Goal: Information Seeking & Learning: Learn about a topic

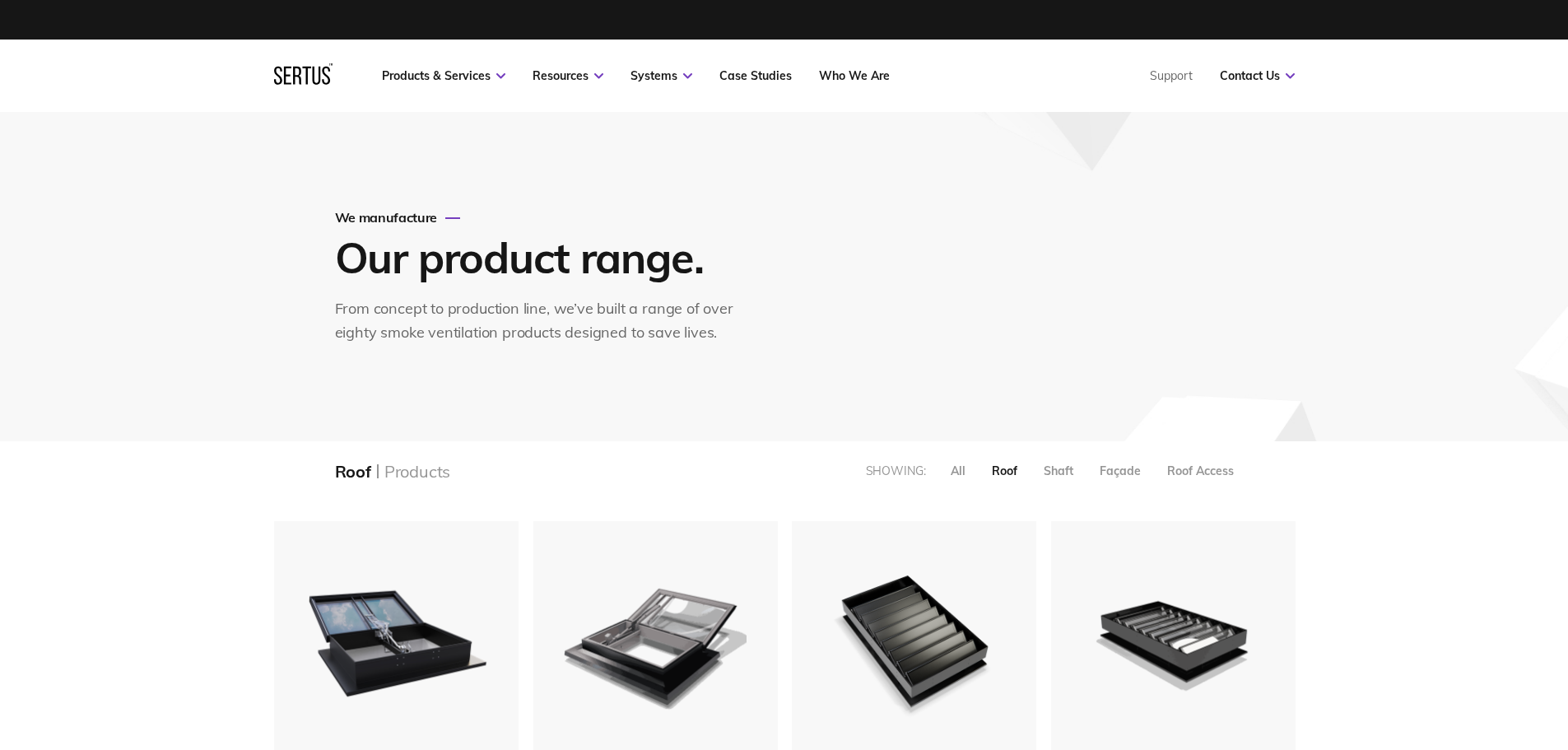
scroll to position [1452, 1046]
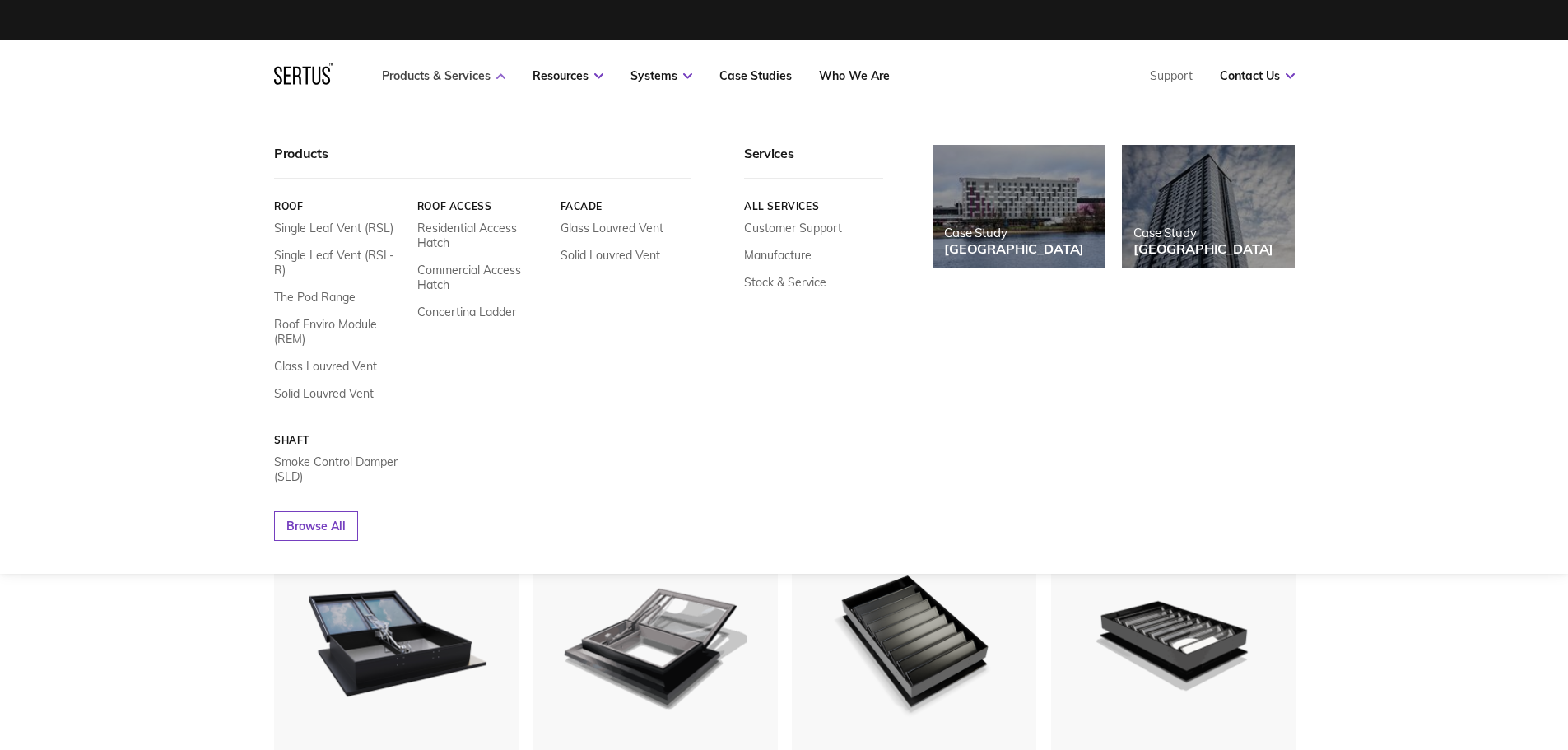
click at [455, 72] on link "Products & Services" at bounding box center [443, 75] width 123 height 14
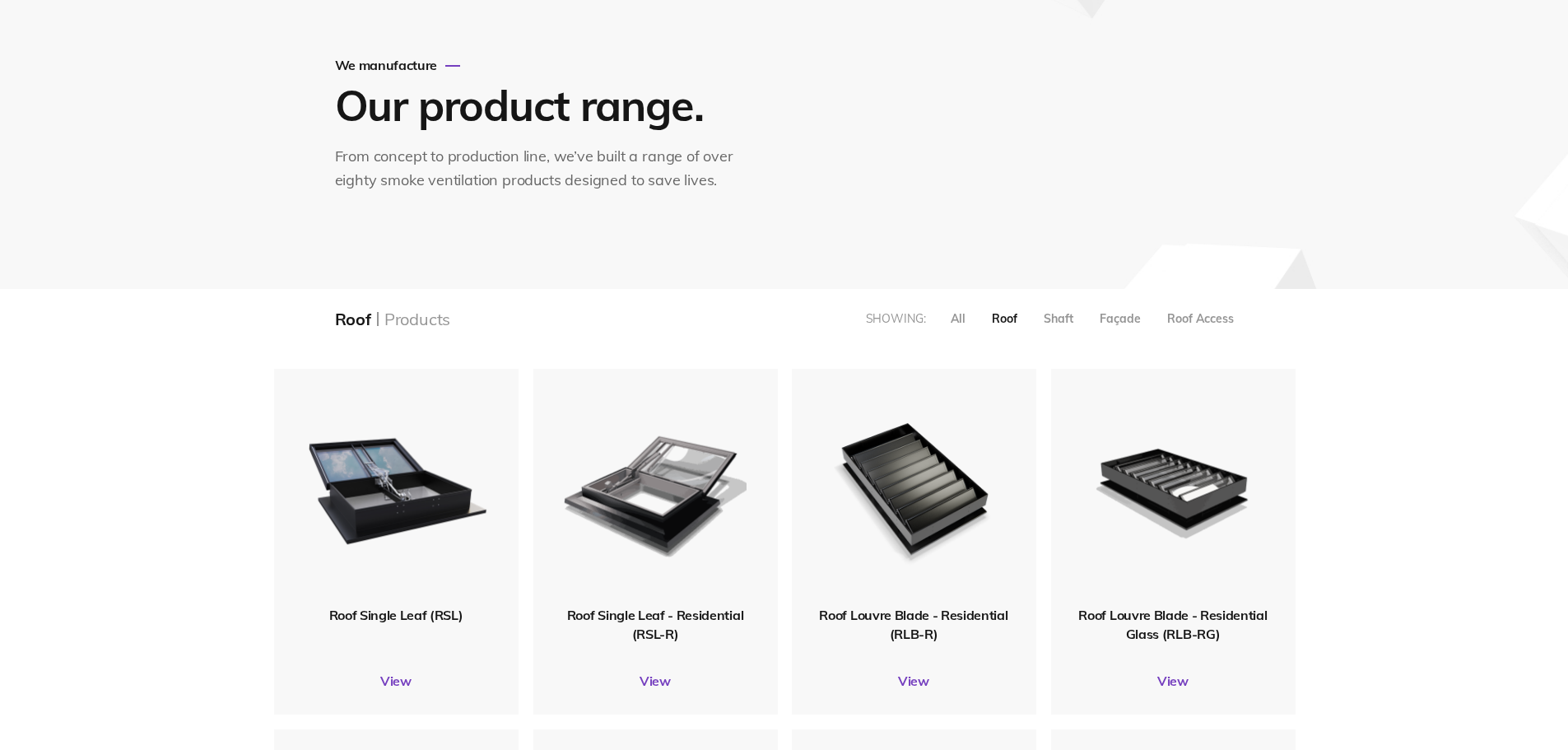
scroll to position [411, 0]
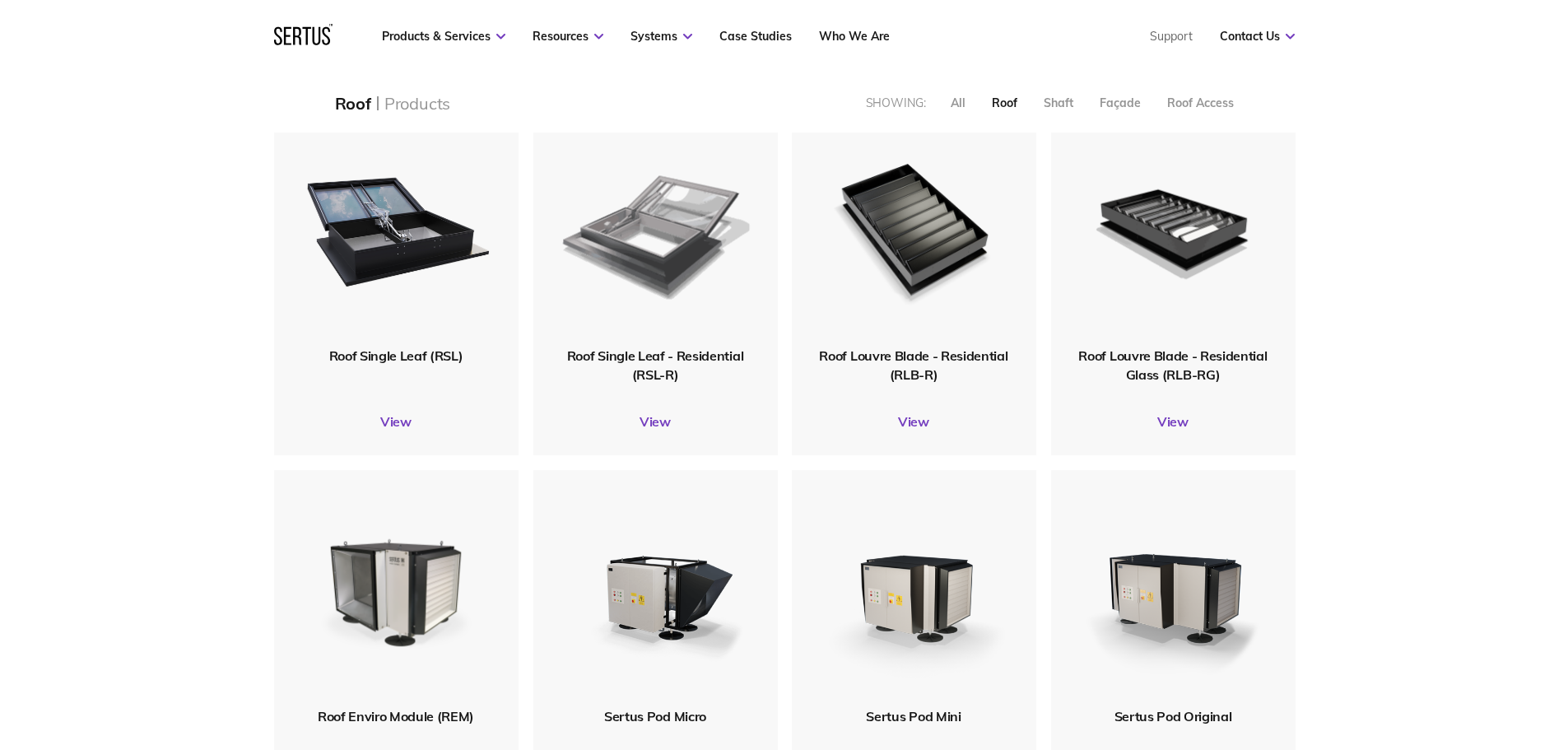
click at [630, 276] on img at bounding box center [655, 229] width 188 height 232
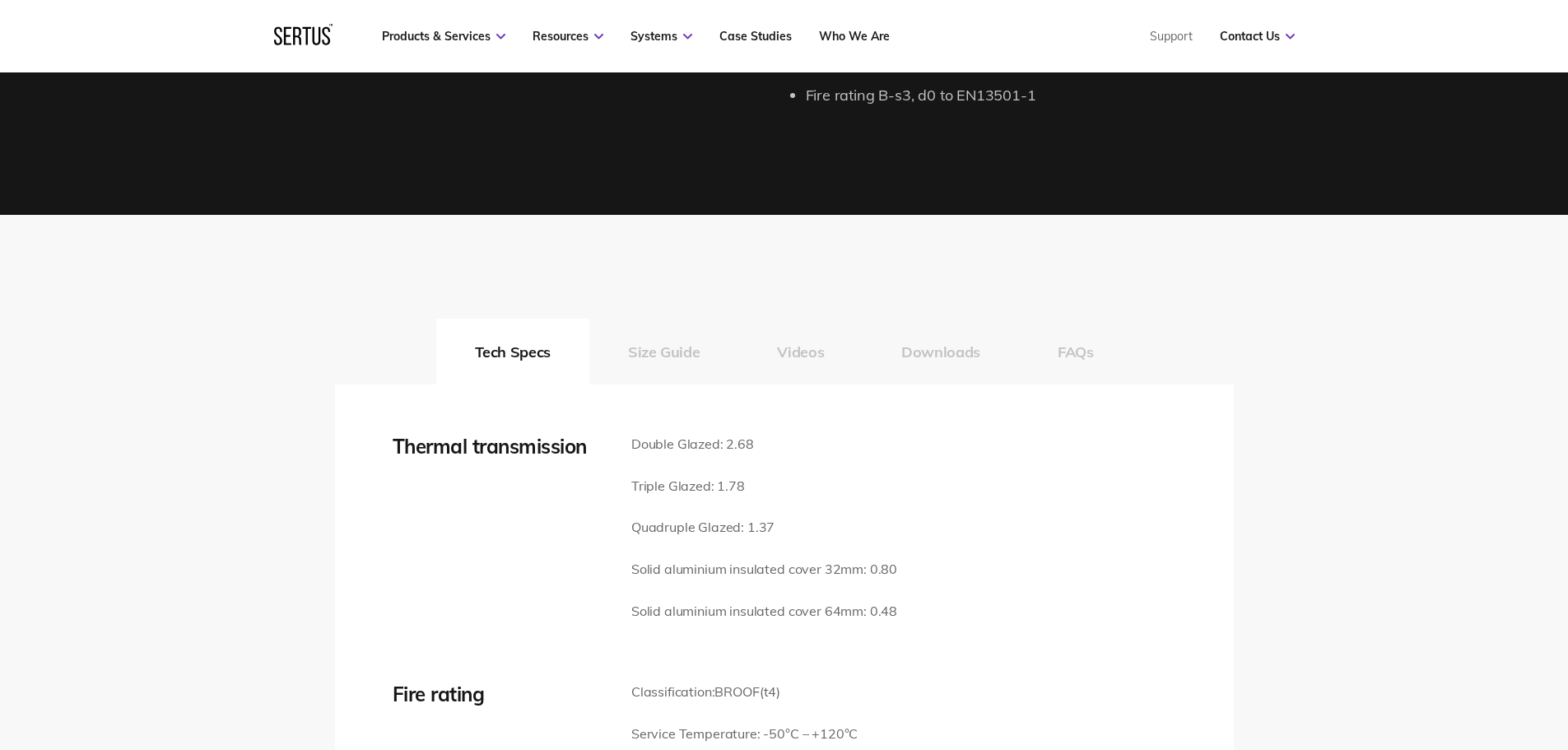
scroll to position [2221, 0]
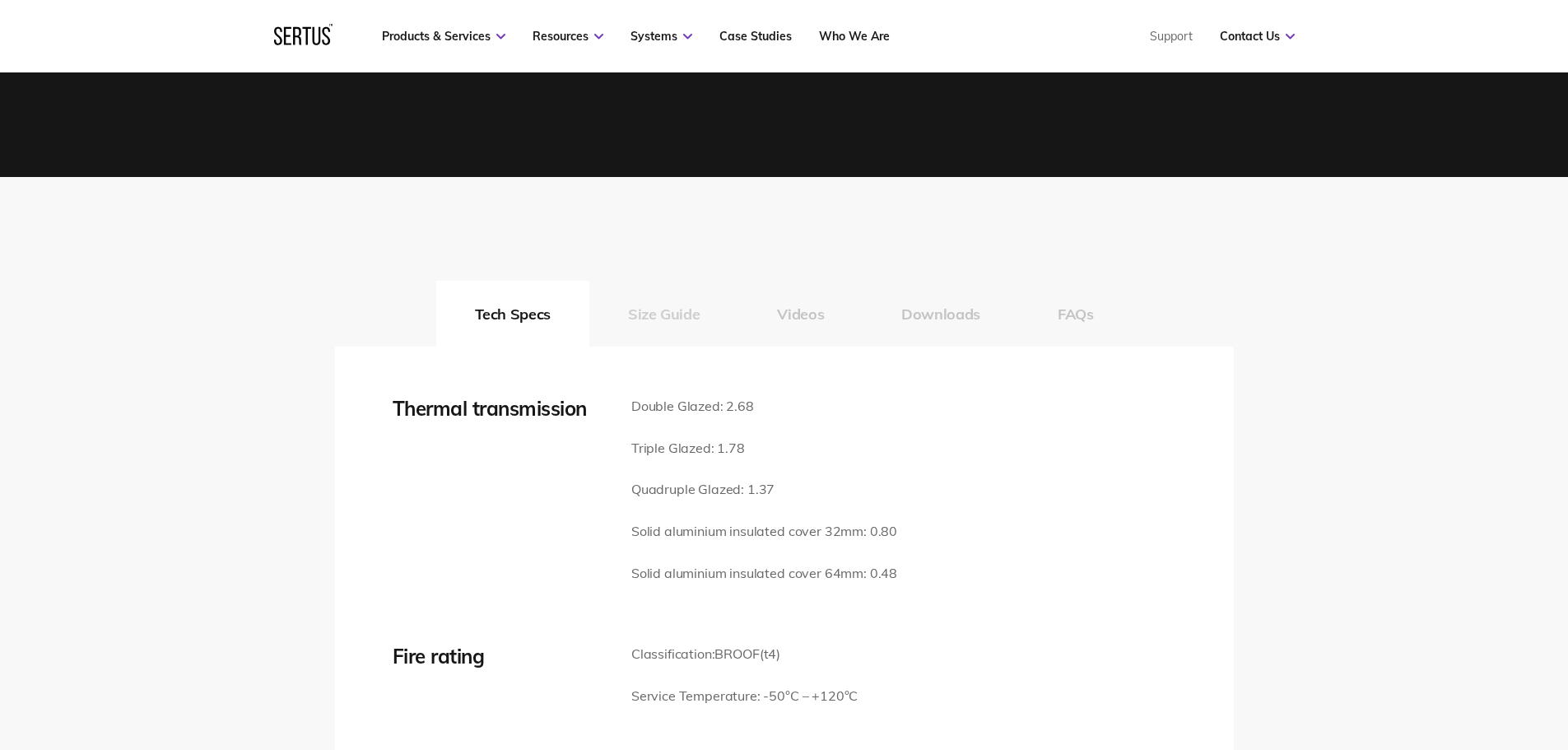
click at [666, 318] on button "Size Guide" at bounding box center [664, 313] width 149 height 66
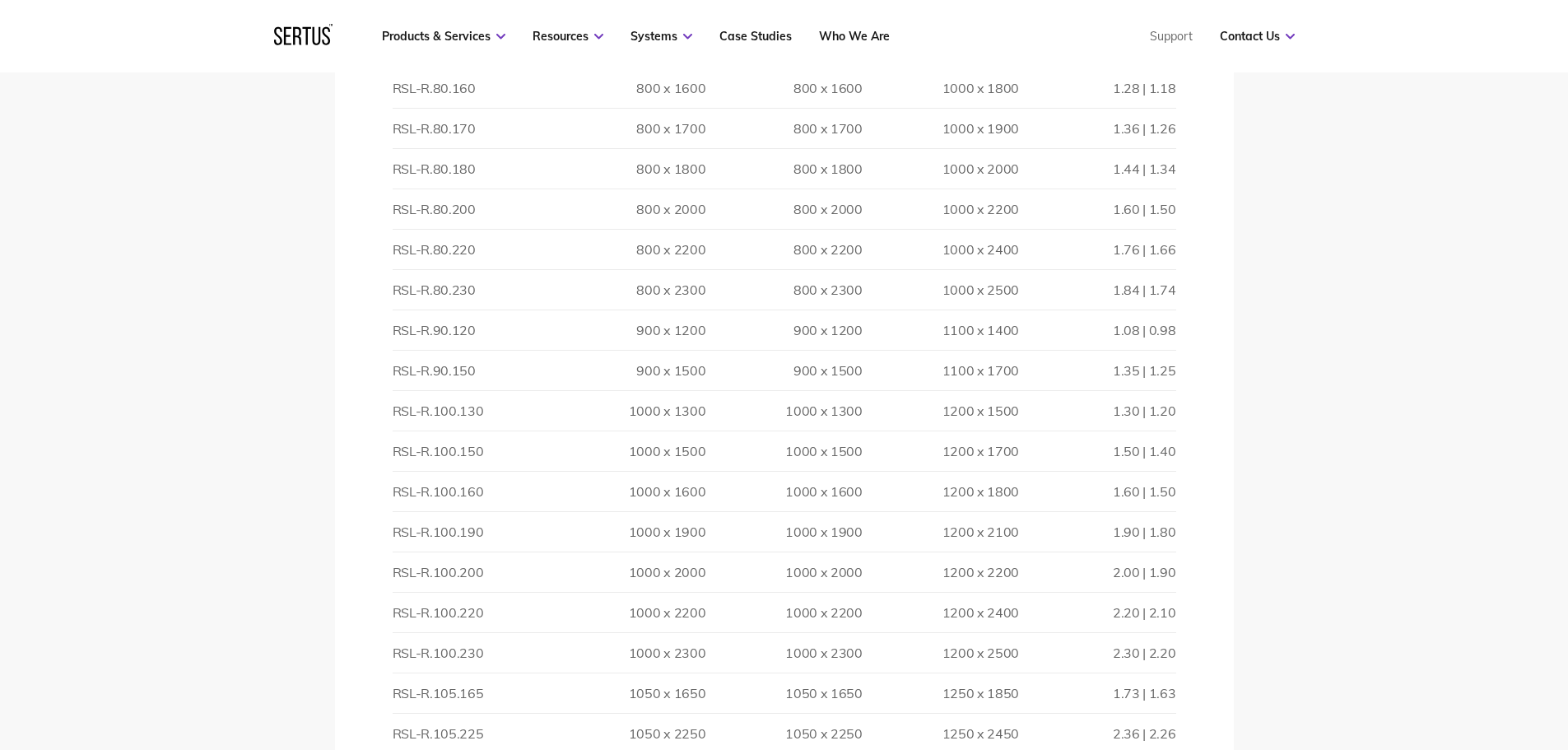
scroll to position [3703, 0]
click at [422, 330] on td "RSL-R.90.150" at bounding box center [470, 327] width 156 height 40
drag, startPoint x: 472, startPoint y: 329, endPoint x: 392, endPoint y: 329, distance: 80.0
click at [392, 329] on td "RSL-R.90.150" at bounding box center [470, 327] width 156 height 40
copy td "RSL-R.90.150"
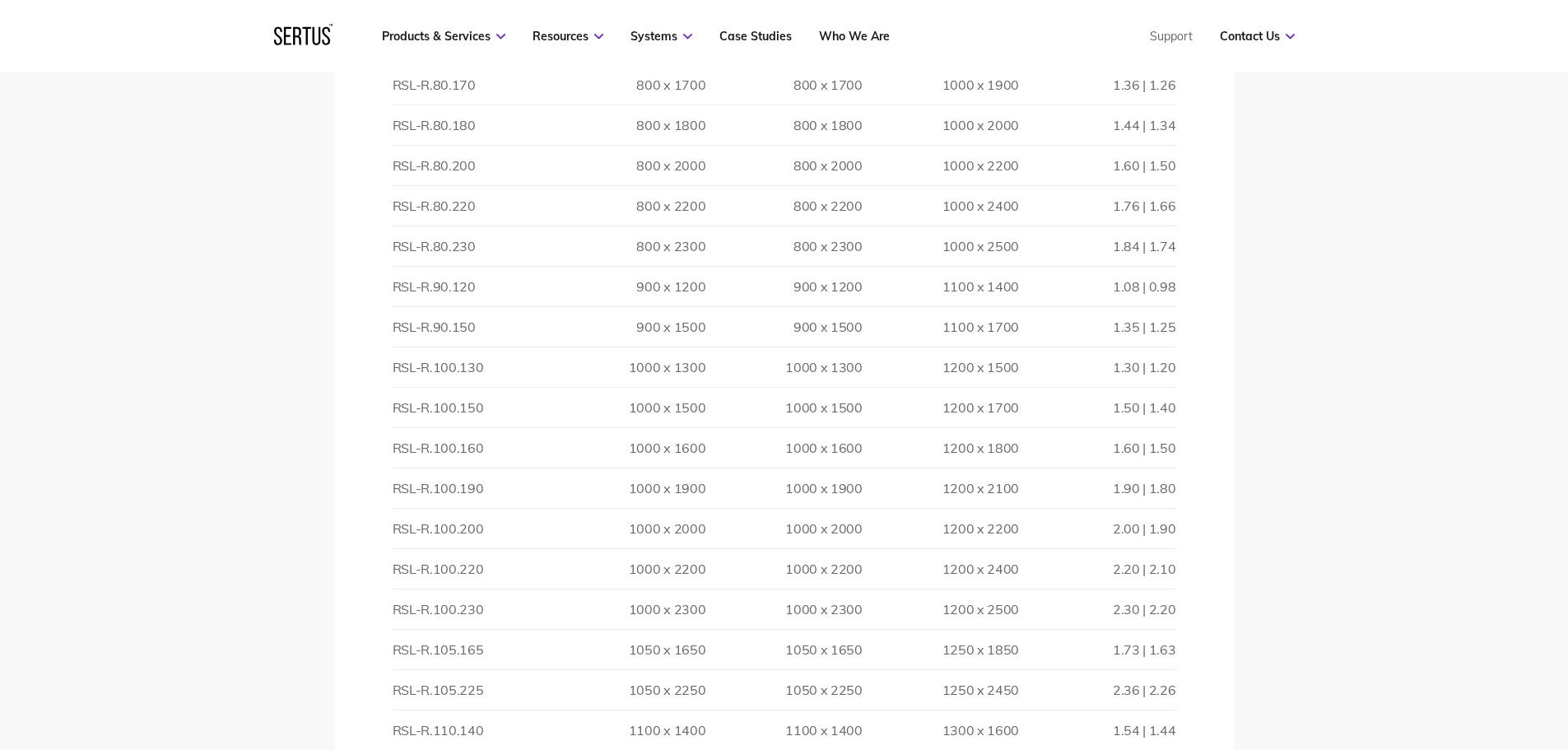
click at [1363, 219] on div "Tech Specs Size Guide Videos Downloads FAQs Thermal transmission Double Glazed:…" at bounding box center [784, 76] width 1568 height 2759
